Goal: Task Accomplishment & Management: Manage account settings

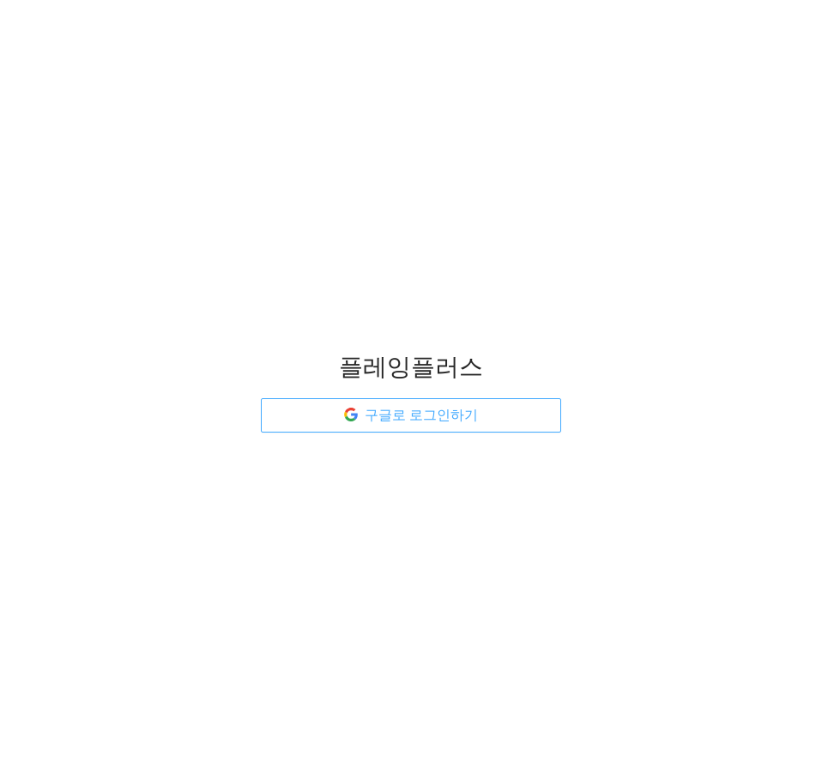
click at [461, 424] on span "구글로 로그인하기" at bounding box center [421, 414] width 113 height 21
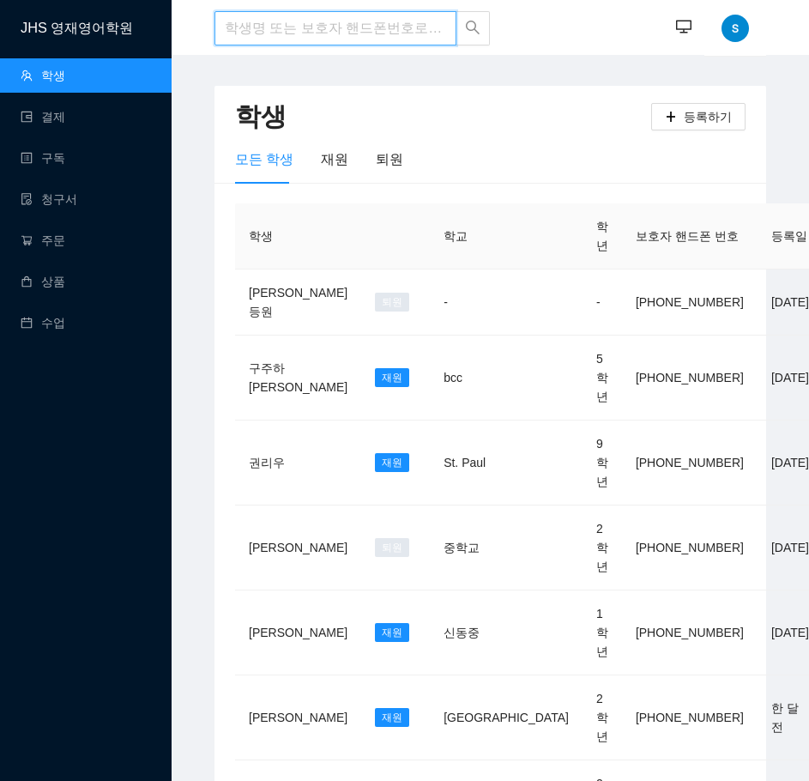
click at [301, 31] on input "search" at bounding box center [335, 28] width 242 height 34
type input "[PERSON_NAME]"
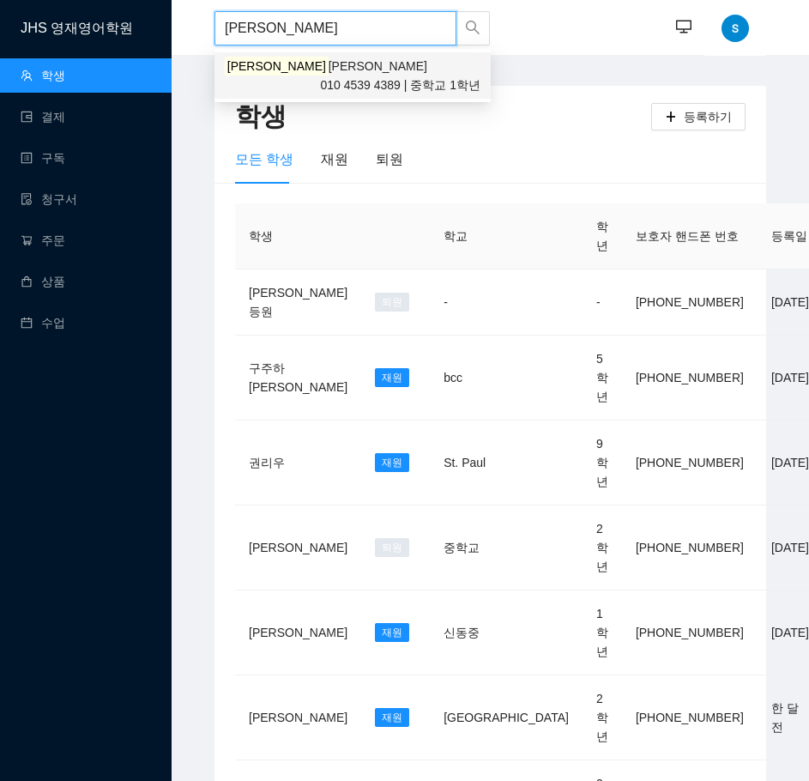
click at [328, 66] on span "[PERSON_NAME]" at bounding box center [377, 66] width 99 height 14
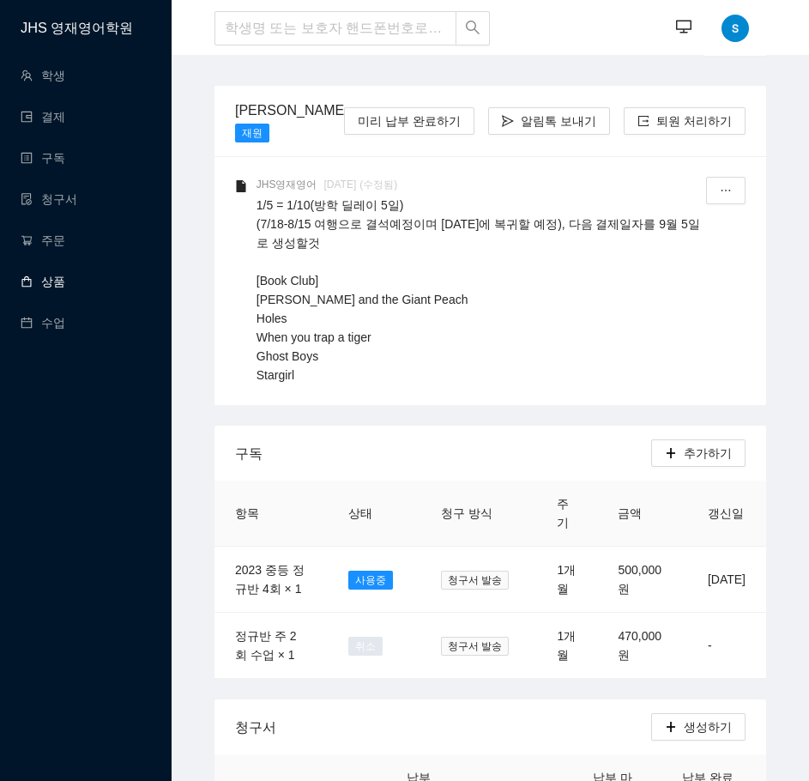
click at [65, 274] on link "상품" at bounding box center [43, 281] width 45 height 14
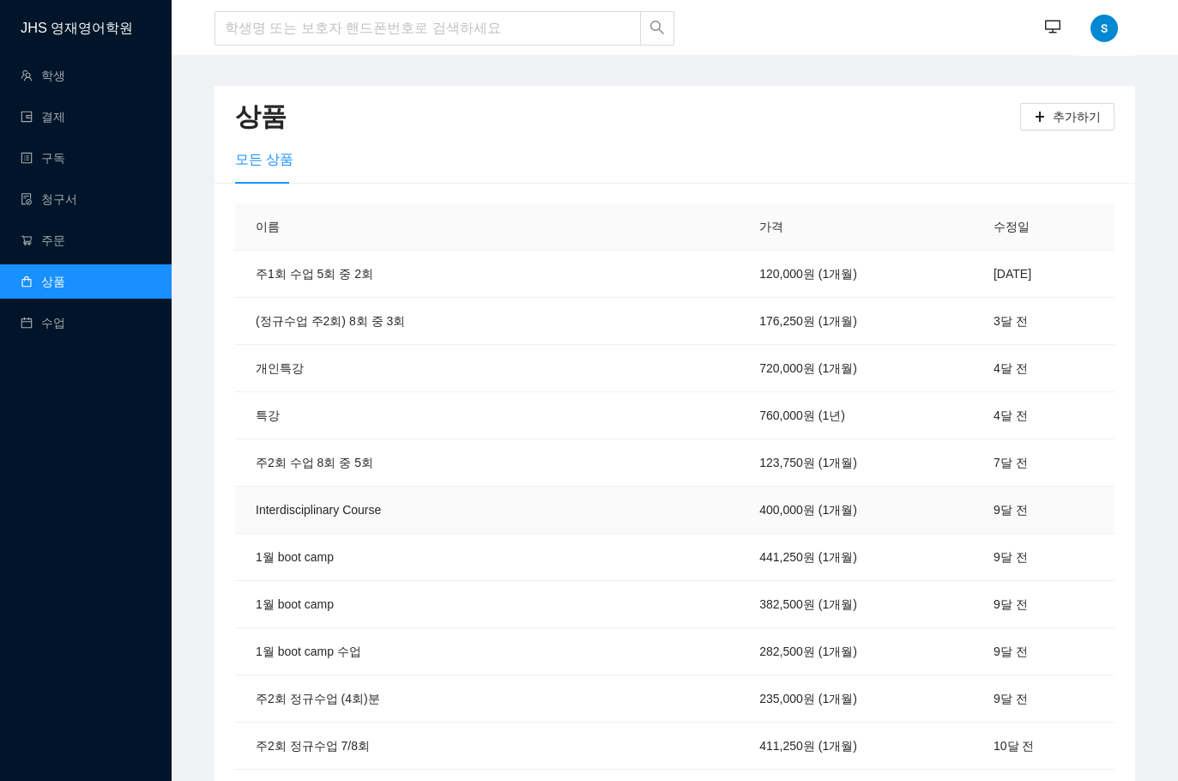
click at [655, 510] on td "Interdisciplinary Course" at bounding box center [452, 509] width 434 height 47
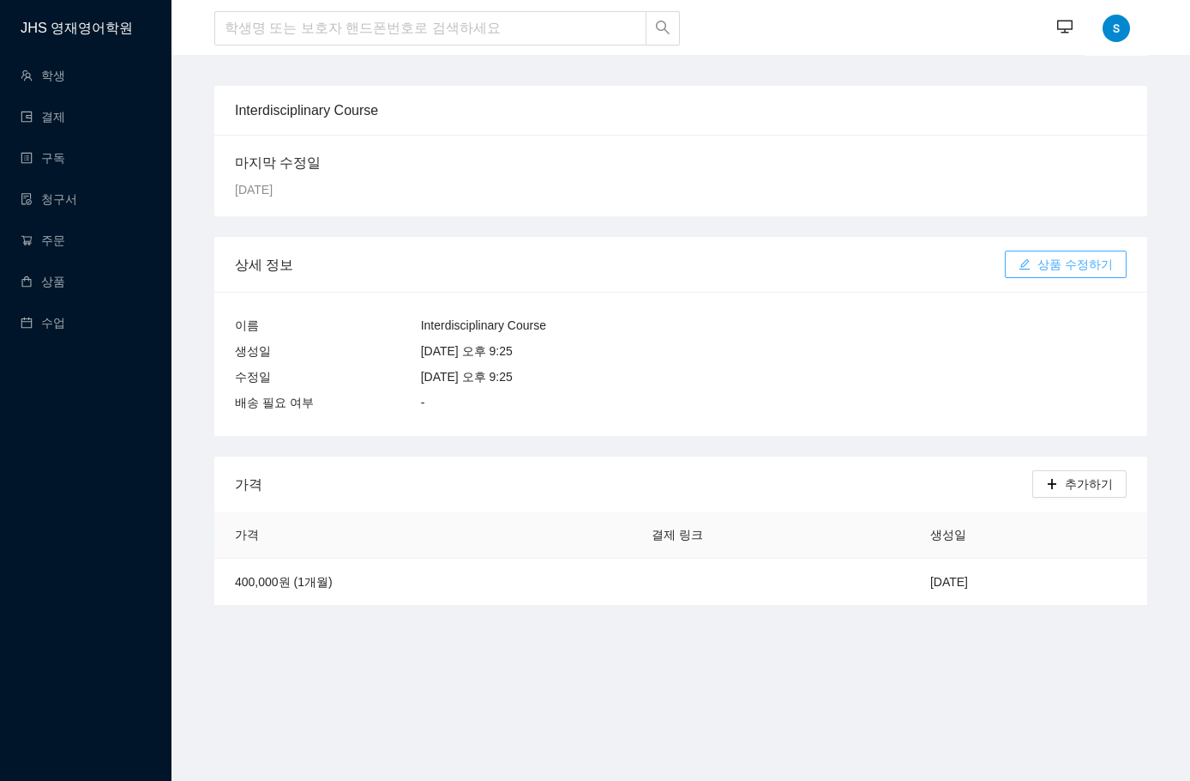
click at [821, 257] on span "상품 수정하기" at bounding box center [1075, 264] width 75 height 19
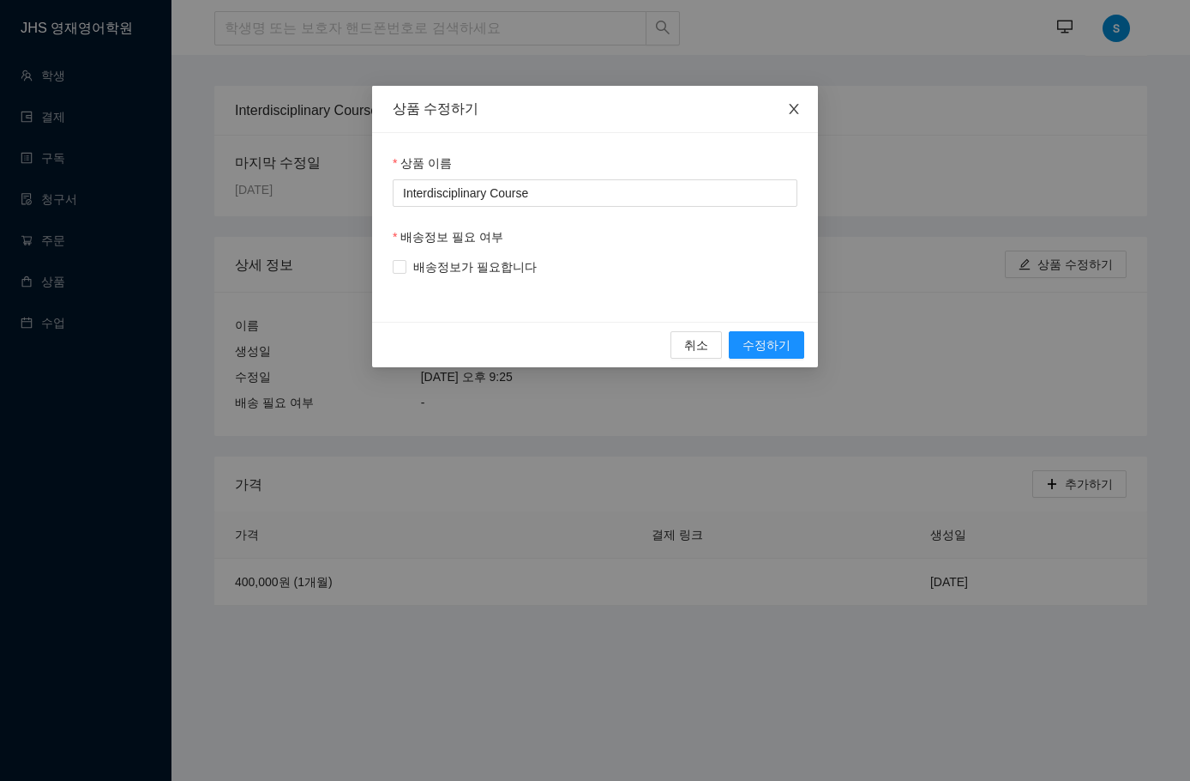
drag, startPoint x: 802, startPoint y: 109, endPoint x: 297, endPoint y: 28, distance: 511.6
click at [795, 110] on span "Close" at bounding box center [794, 110] width 48 height 48
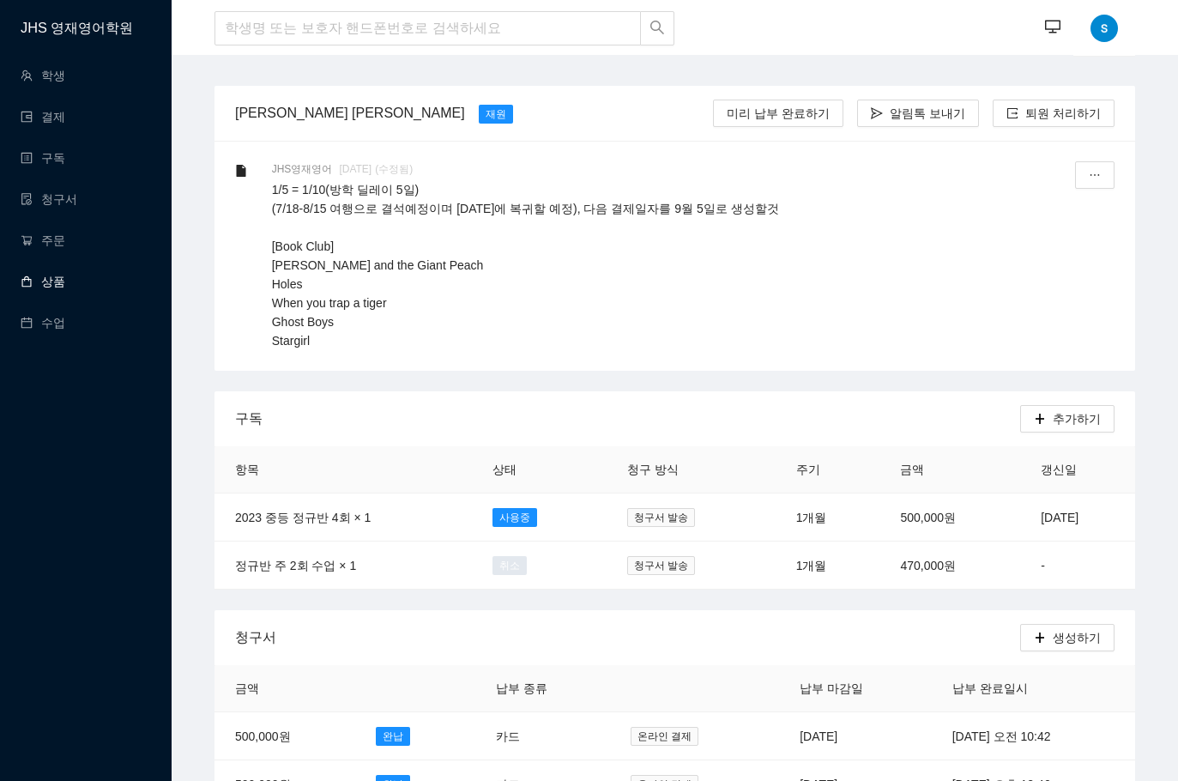
click at [63, 285] on link "상품" at bounding box center [43, 281] width 45 height 14
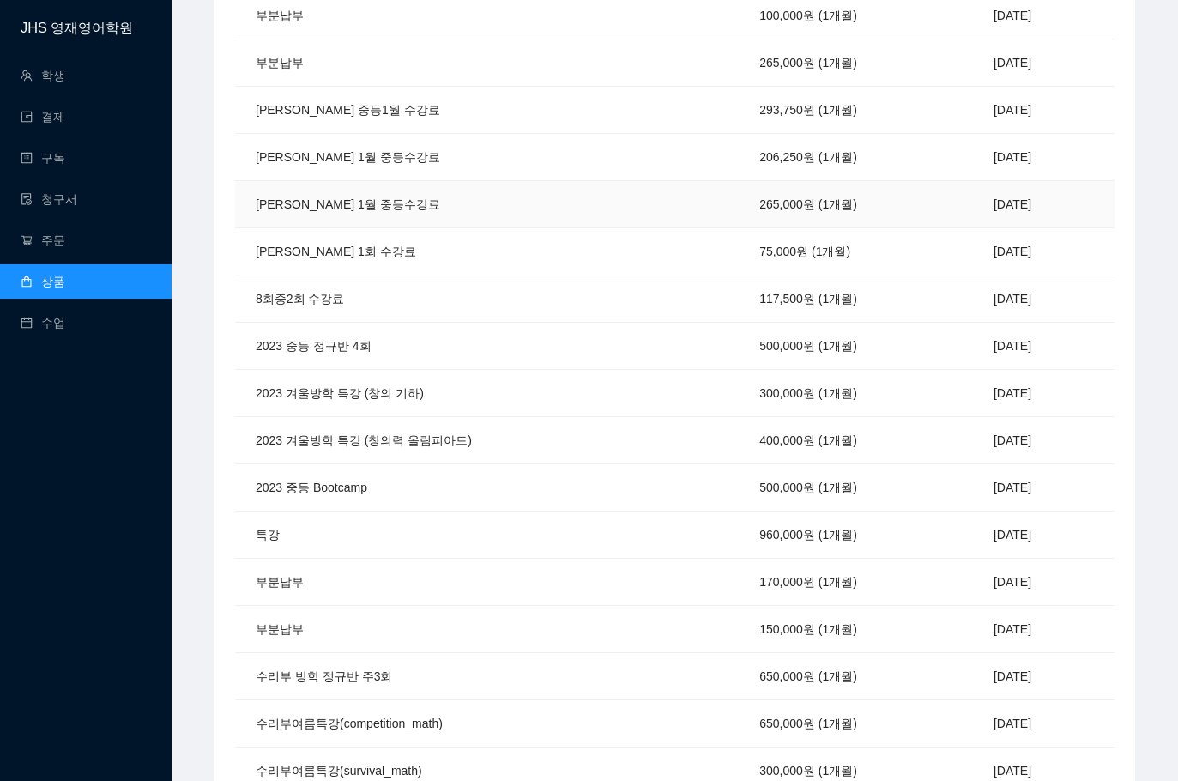
scroll to position [1115, 0]
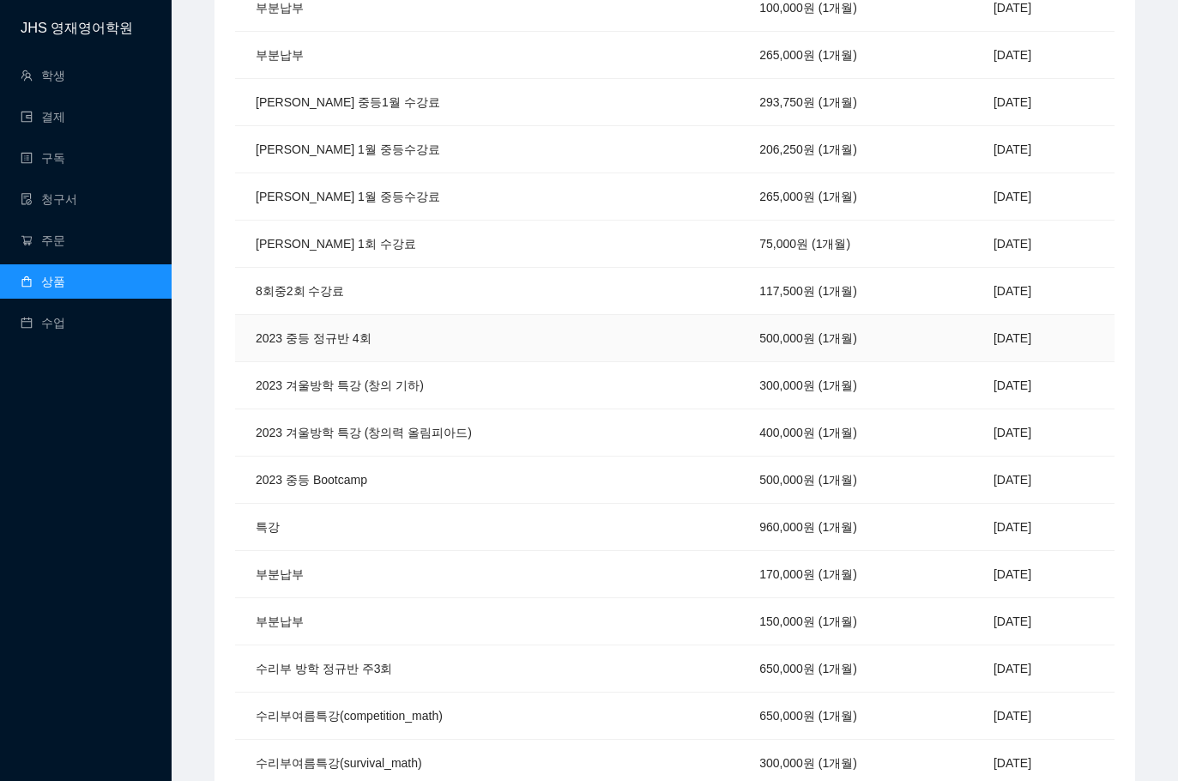
click at [402, 335] on td "2023 중등 정규반 4회" at bounding box center [452, 338] width 434 height 47
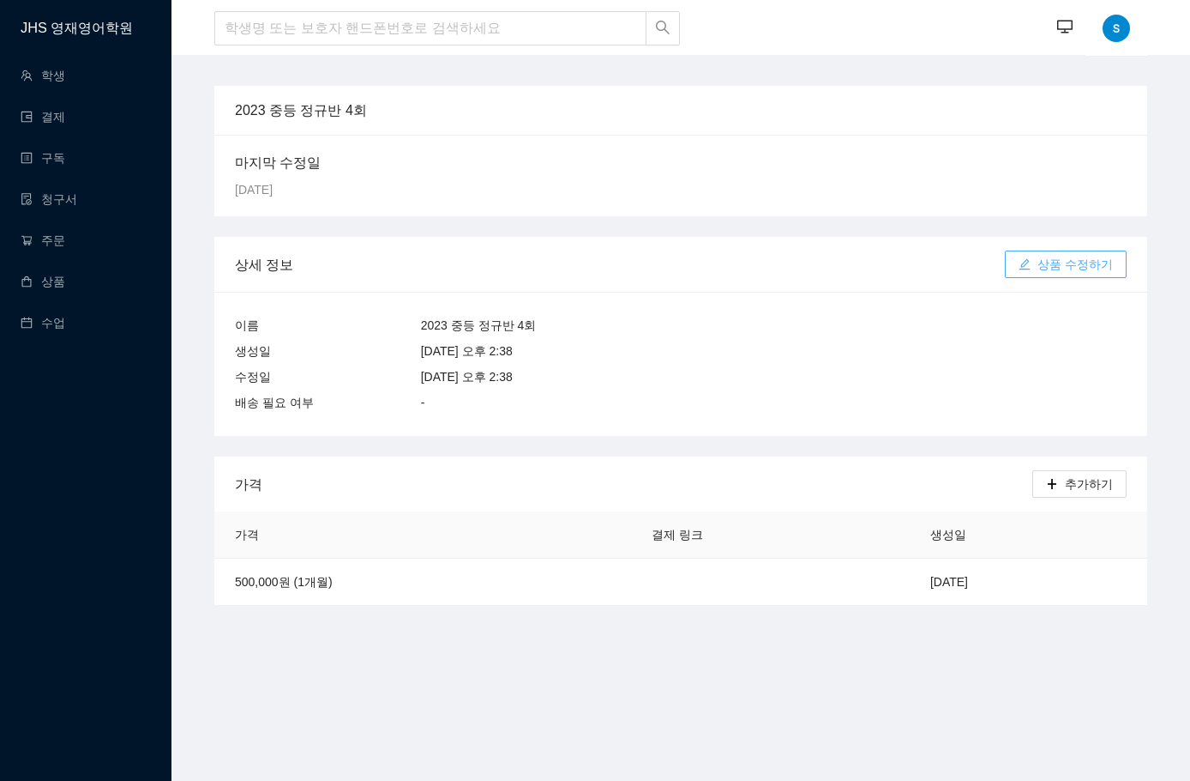
click at [821, 272] on span "상품 수정하기" at bounding box center [1075, 264] width 75 height 19
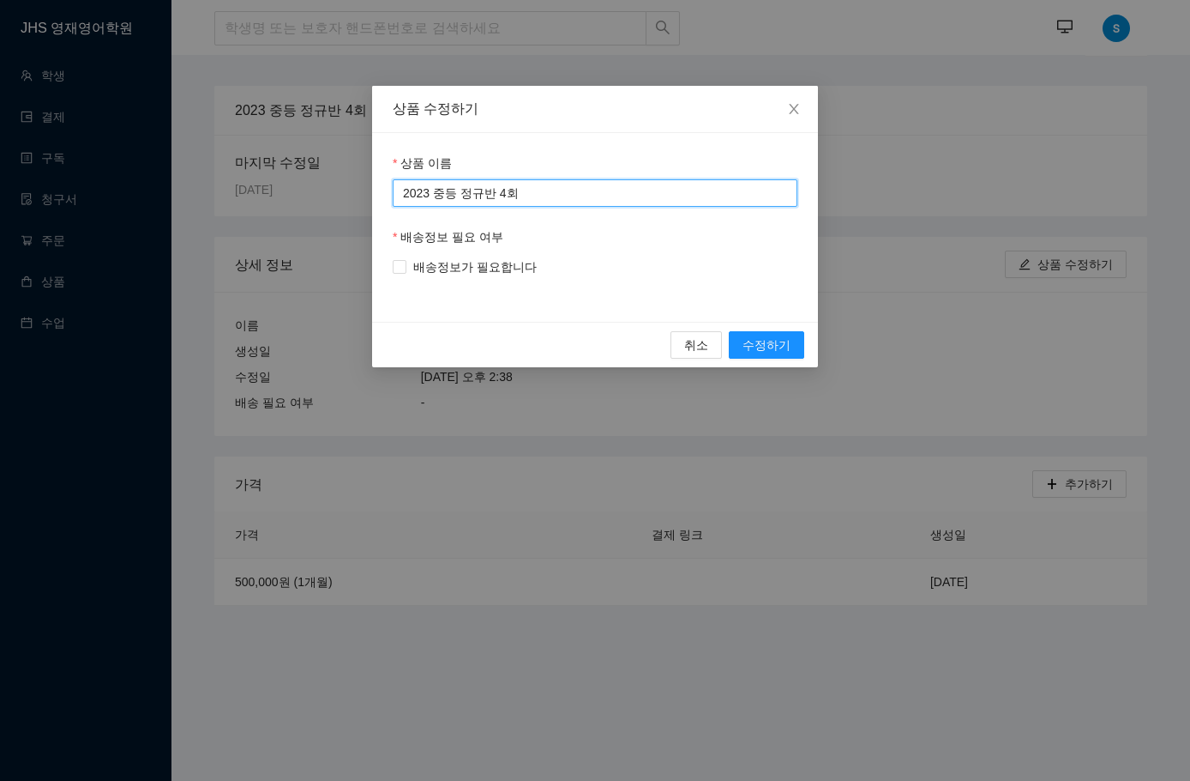
drag, startPoint x: 429, startPoint y: 195, endPoint x: 386, endPoint y: 181, distance: 45.0
click at [386, 181] on div "상품 이름 2023 중등 정규반 4회 배송정보 필요 여부 배송정보가 필요합니다" at bounding box center [595, 227] width 446 height 189
type input "영어 중등 정규반 4회"
click at [767, 341] on span "수정하기" at bounding box center [767, 344] width 48 height 19
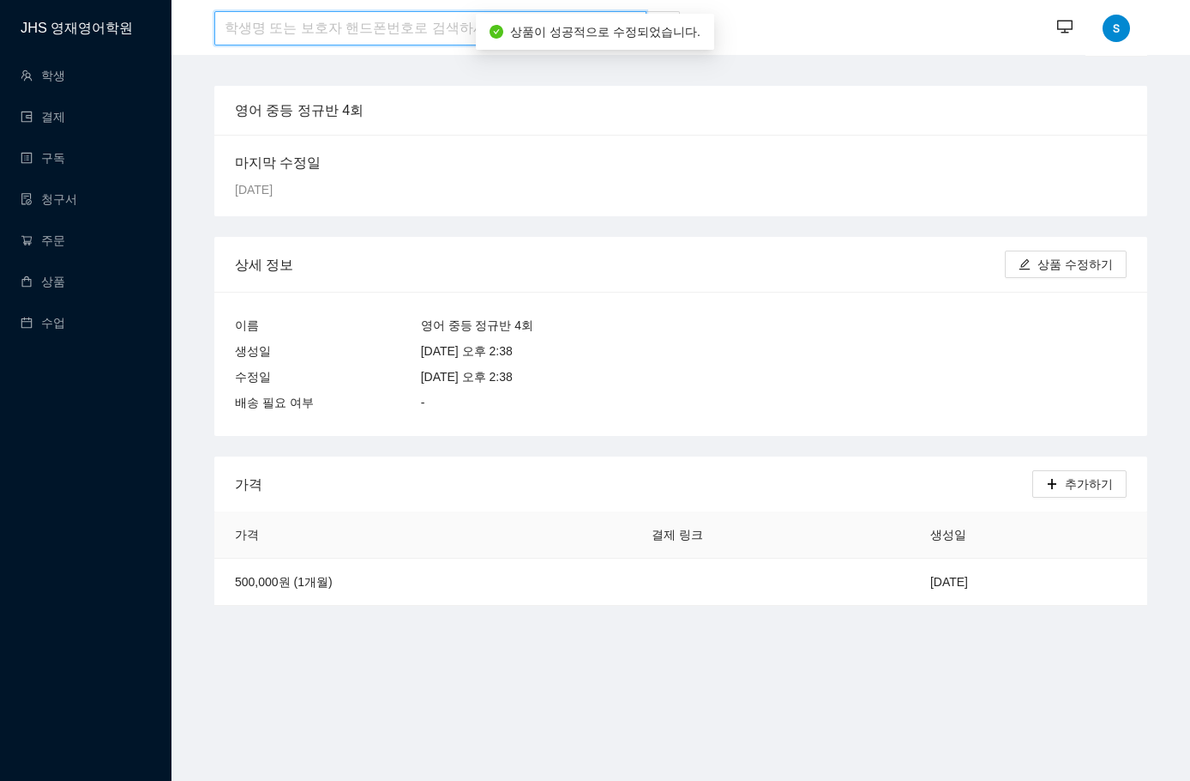
click at [273, 17] on input "search" at bounding box center [430, 28] width 432 height 34
type input "[PERSON_NAME]"
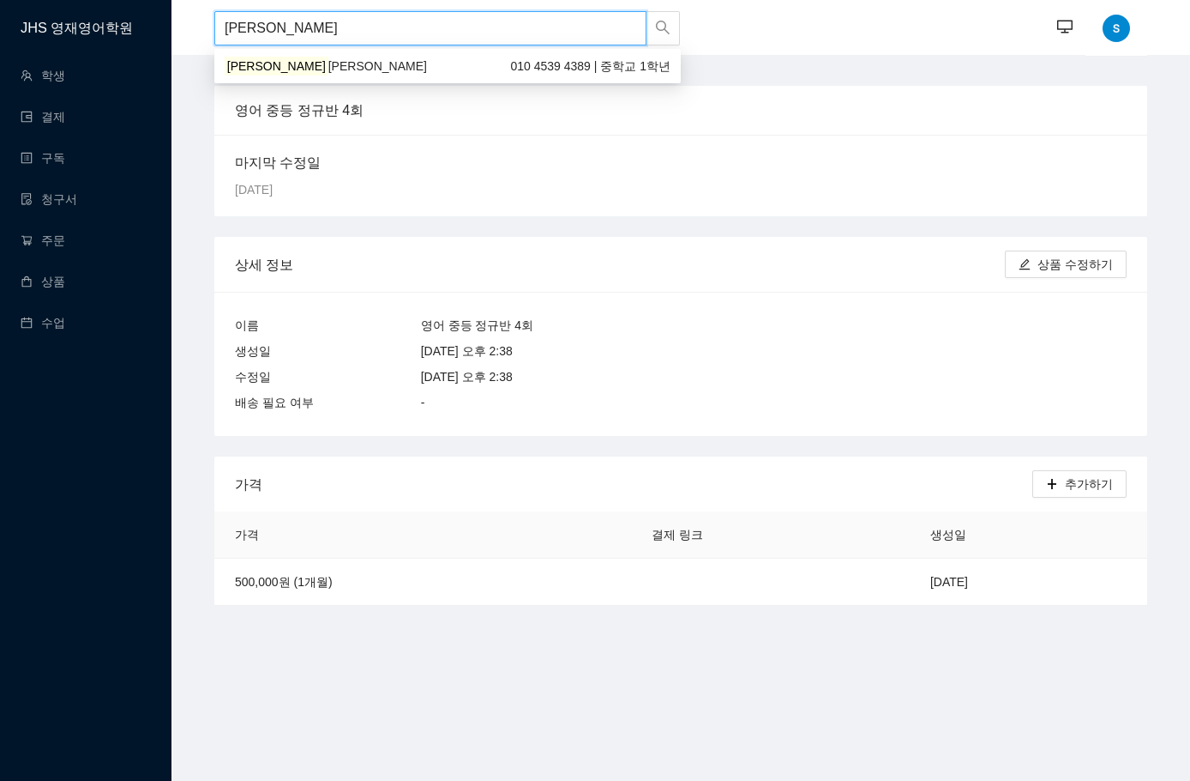
click at [328, 69] on span "[PERSON_NAME]" at bounding box center [377, 66] width 99 height 14
